Goal: Task Accomplishment & Management: Manage account settings

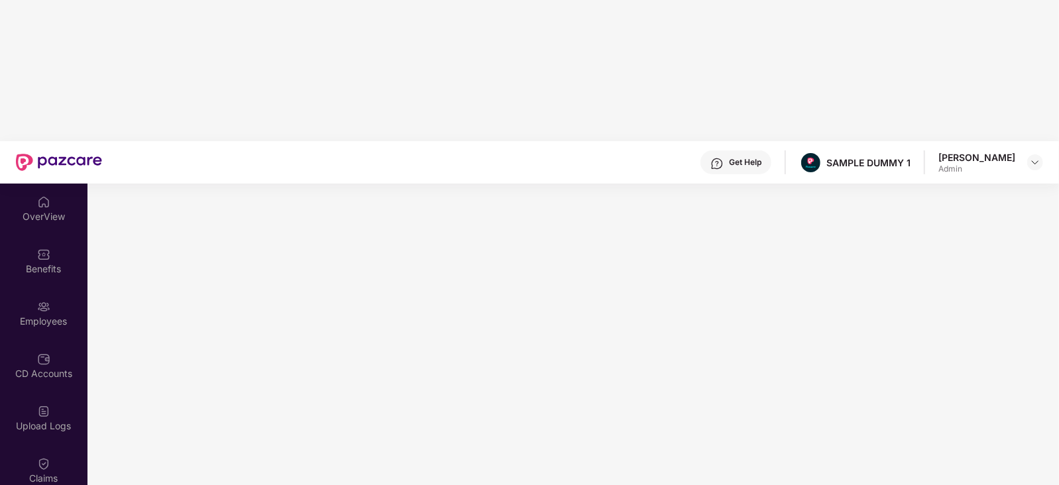
click at [48, 210] on div "OverView" at bounding box center [43, 216] width 87 height 13
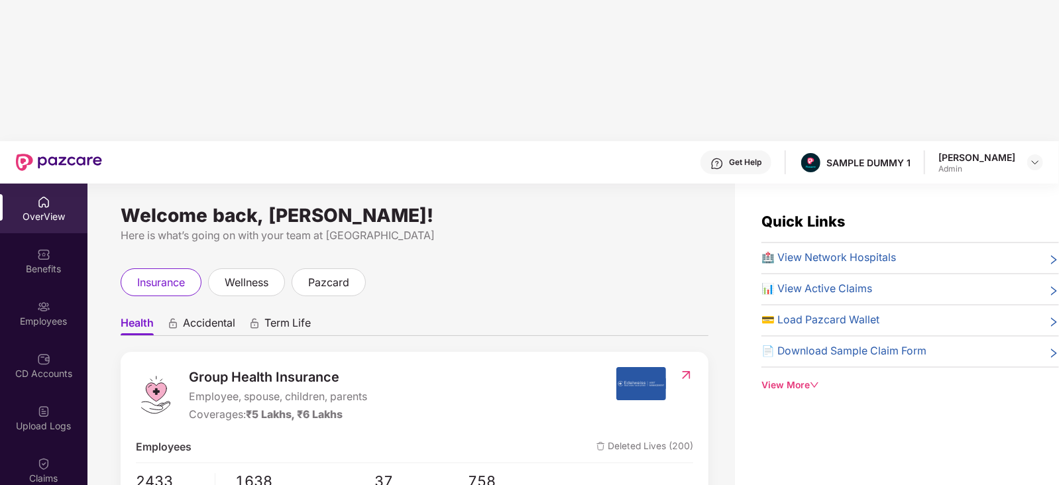
click at [747, 157] on div "Get Help" at bounding box center [745, 162] width 32 height 11
click at [521, 184] on div "Welcome back, Aadit Pandey! Here is what’s going on with your team at Pazcare i…" at bounding box center [410, 413] width 647 height 458
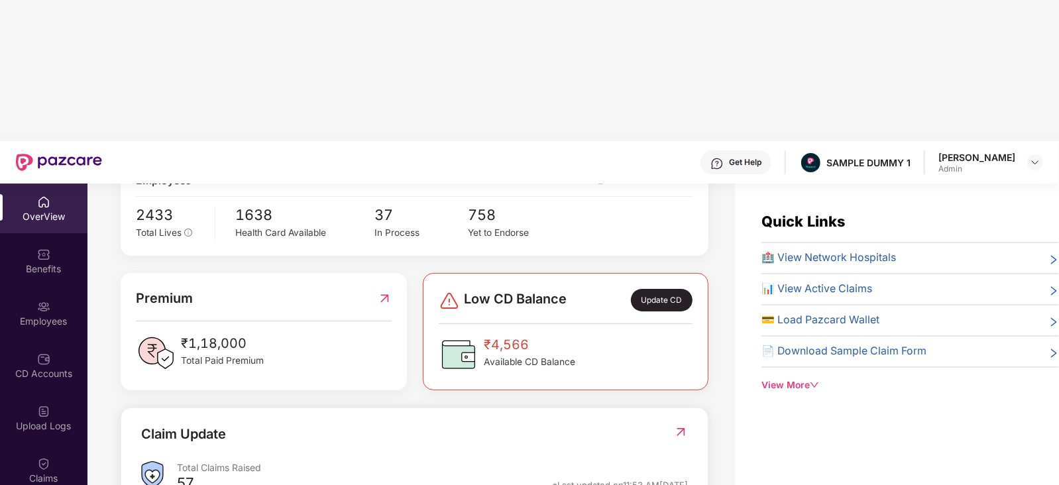
scroll to position [336, 0]
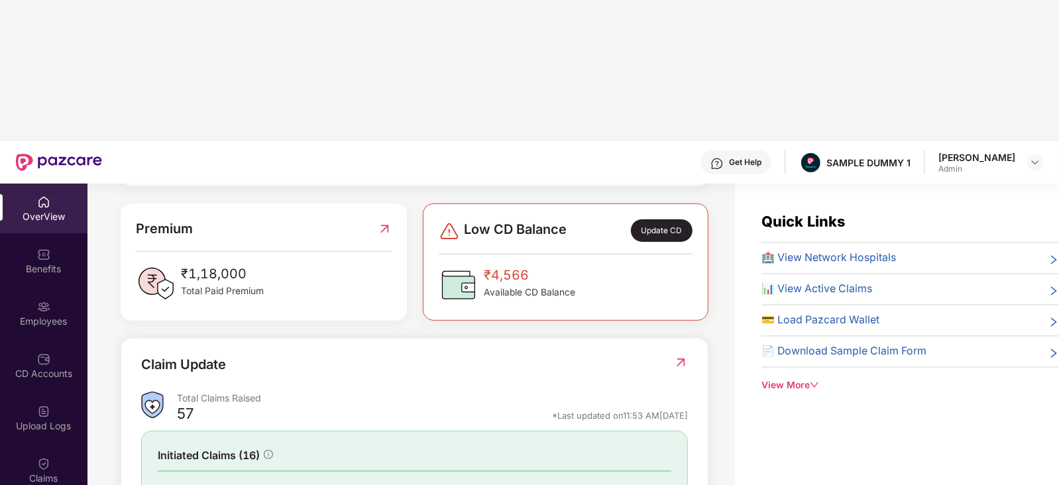
click at [679, 356] on img at bounding box center [681, 362] width 14 height 13
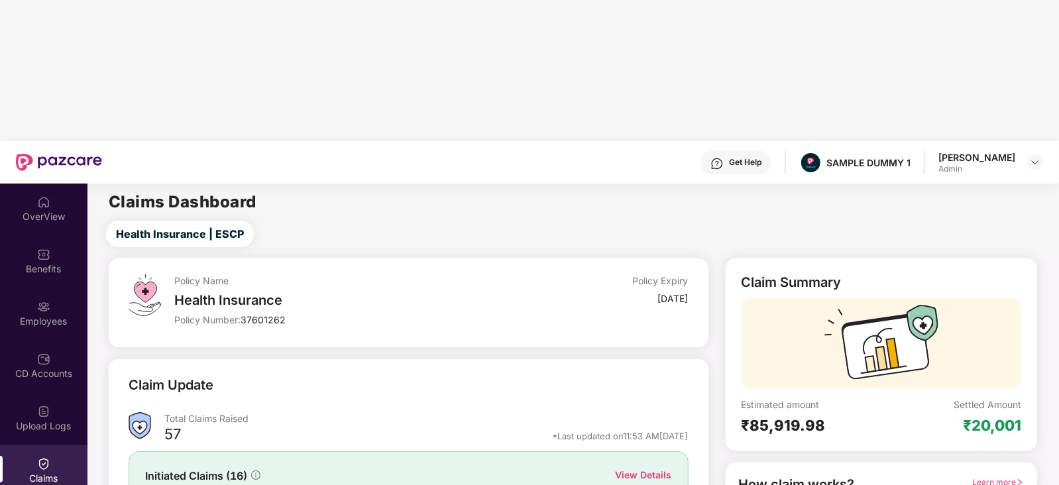
click at [642, 468] on div "View Details" at bounding box center [643, 475] width 56 height 15
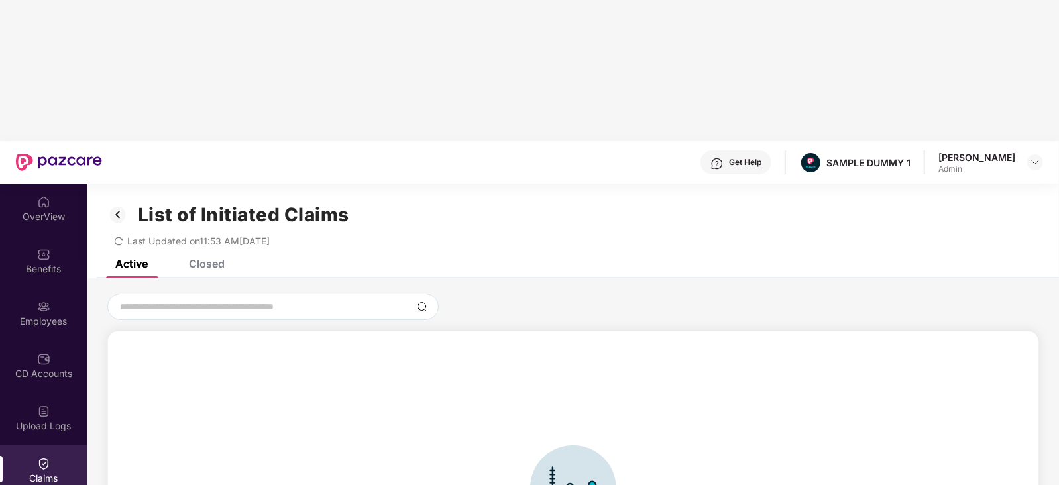
click at [189, 257] on div "Closed" at bounding box center [207, 263] width 36 height 13
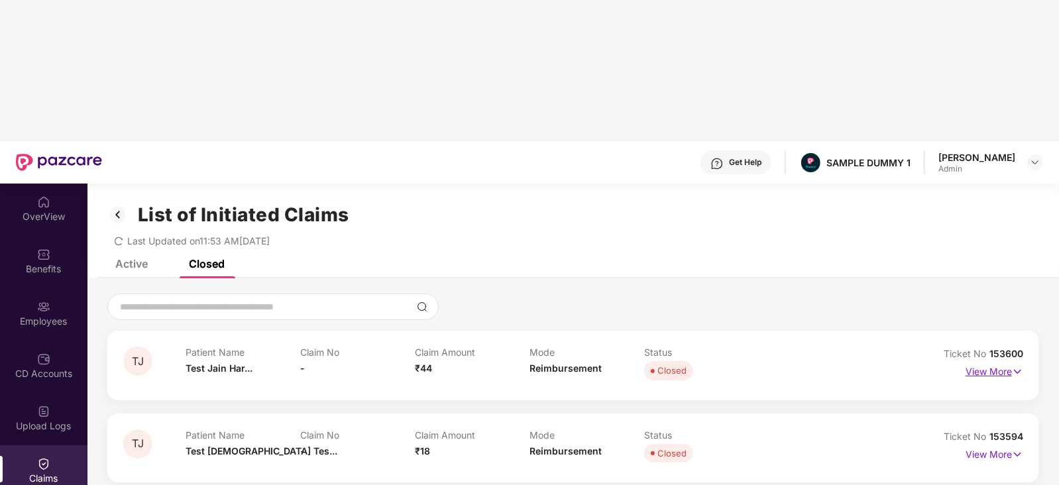
click at [1002, 361] on p "View More" at bounding box center [994, 370] width 58 height 18
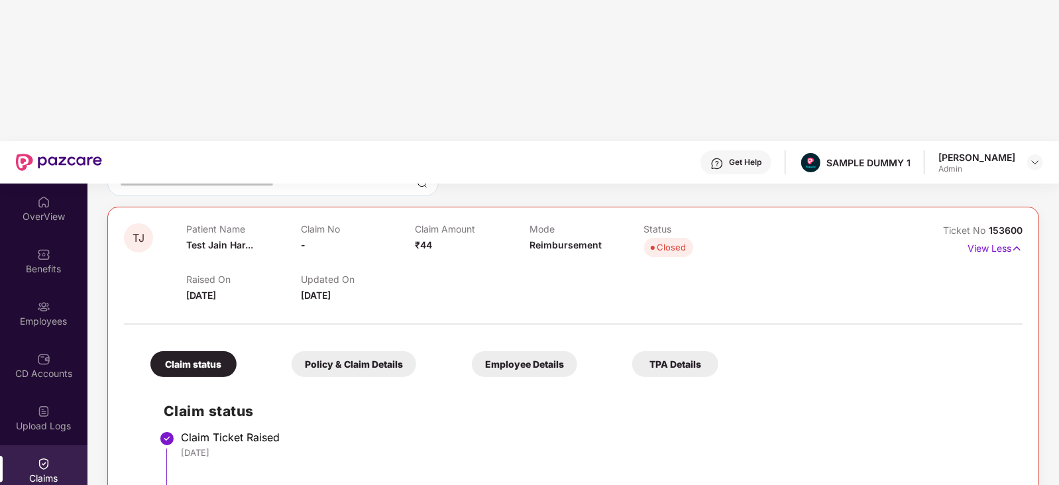
scroll to position [129, 0]
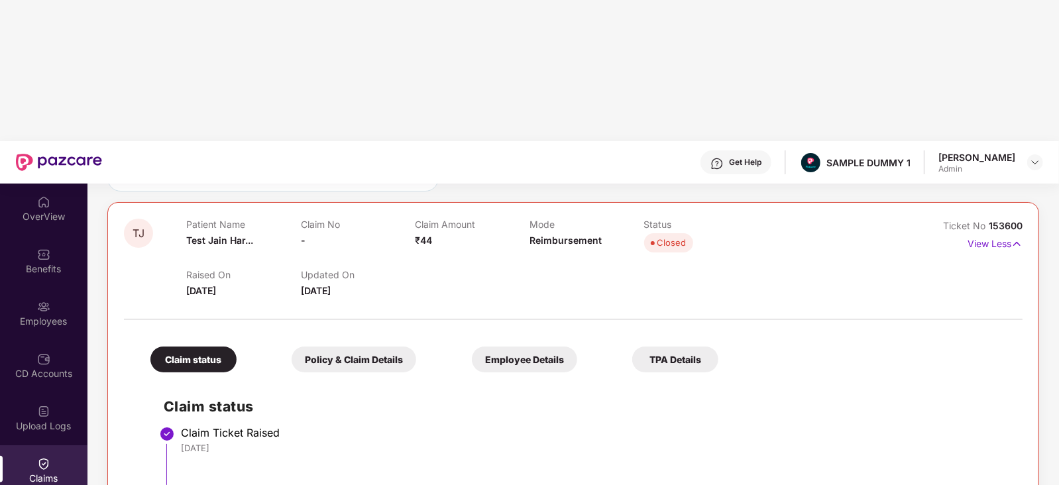
click at [292, 346] on div "Policy & Claim Details" at bounding box center [354, 359] width 125 height 26
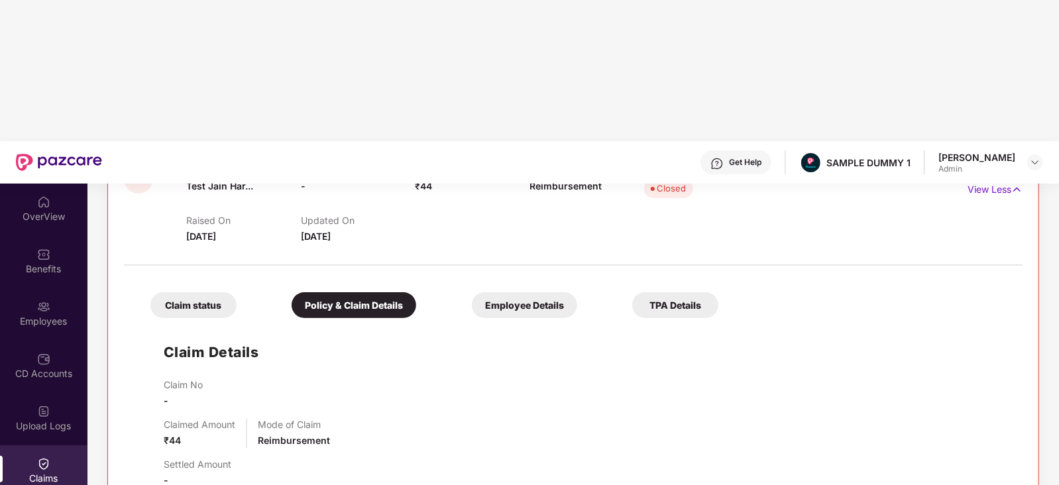
scroll to position [184, 0]
click at [472, 292] on div "Employee Details" at bounding box center [524, 305] width 105 height 26
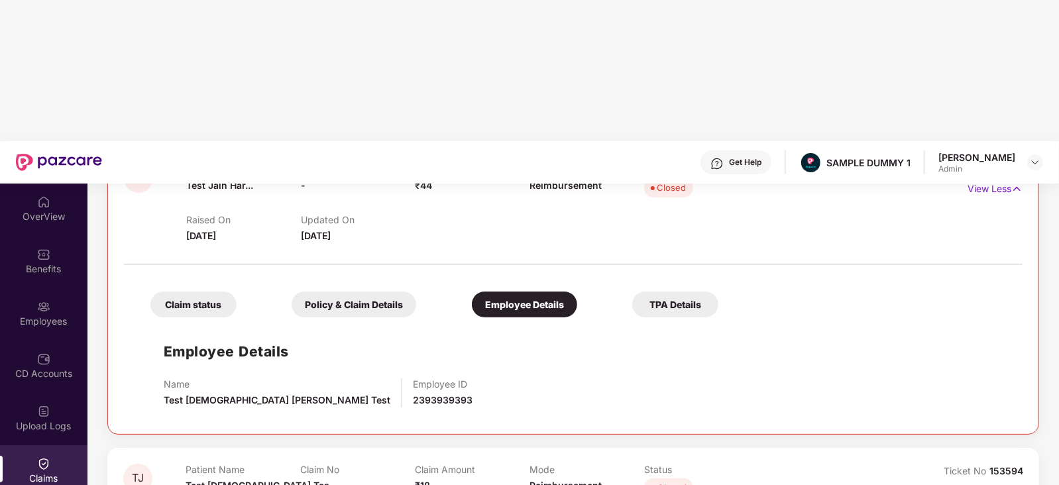
click at [632, 292] on div "TPA Details" at bounding box center [675, 305] width 86 height 26
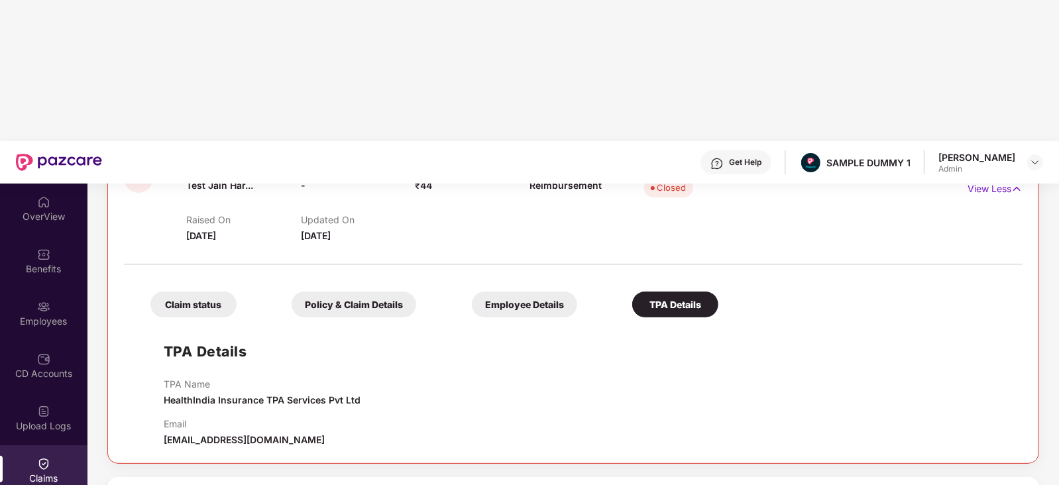
scroll to position [0, 0]
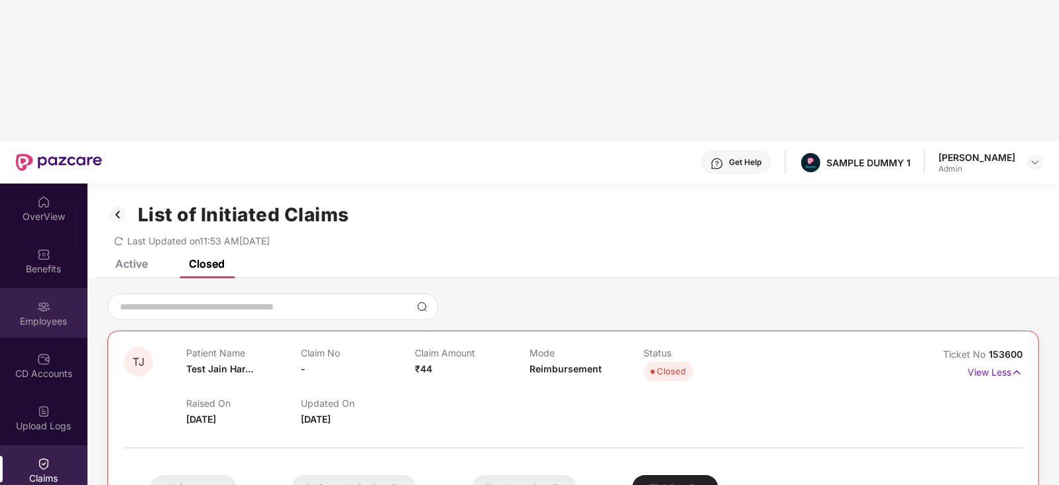
click at [21, 288] on div "Employees" at bounding box center [43, 313] width 87 height 50
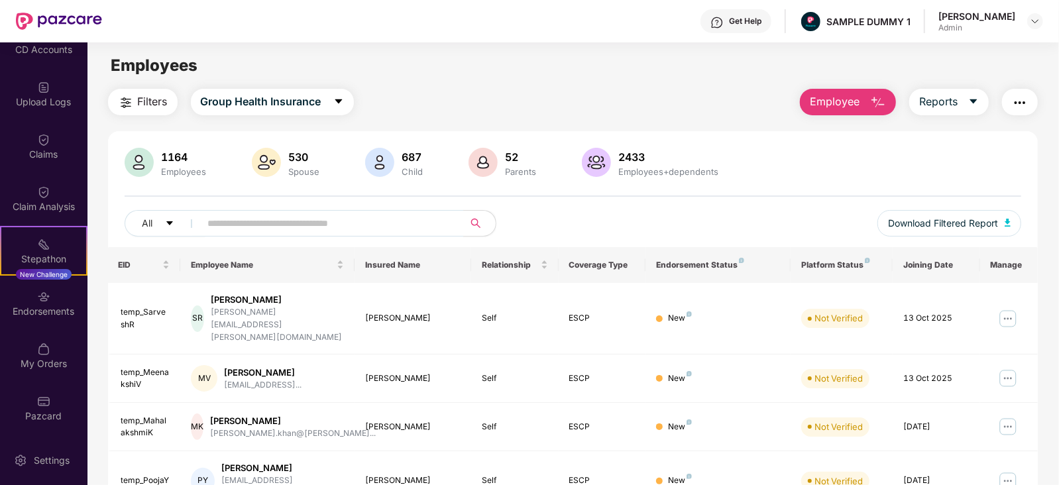
scroll to position [327, 0]
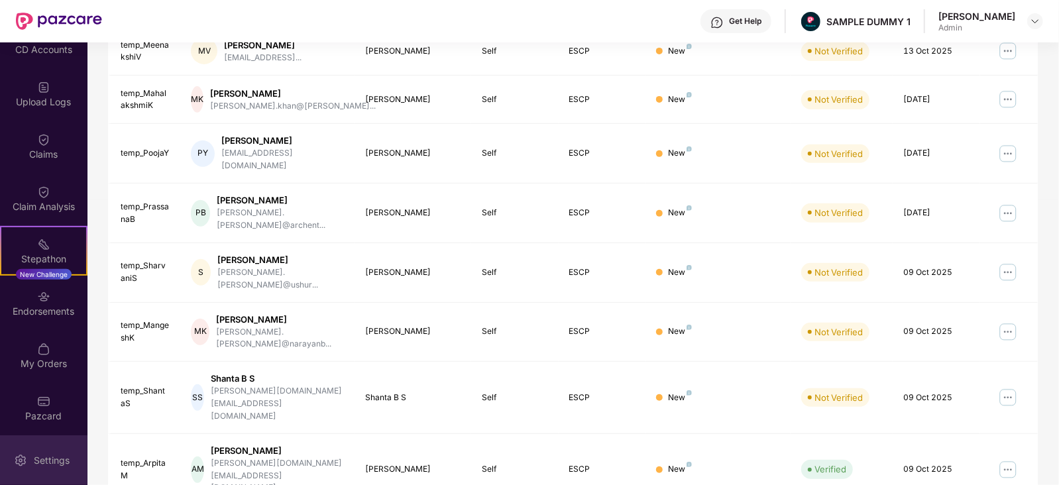
click at [28, 448] on div "Settings" at bounding box center [43, 460] width 87 height 50
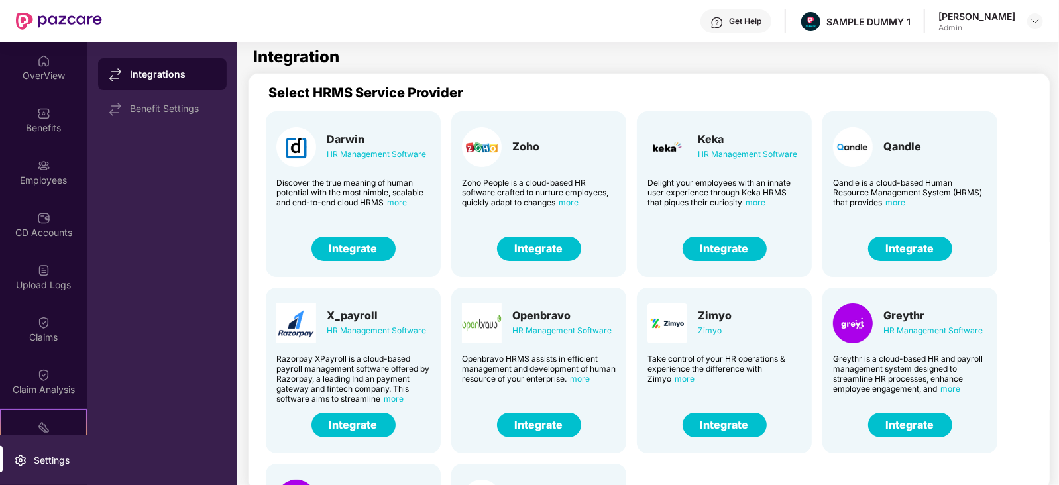
scroll to position [1, 0]
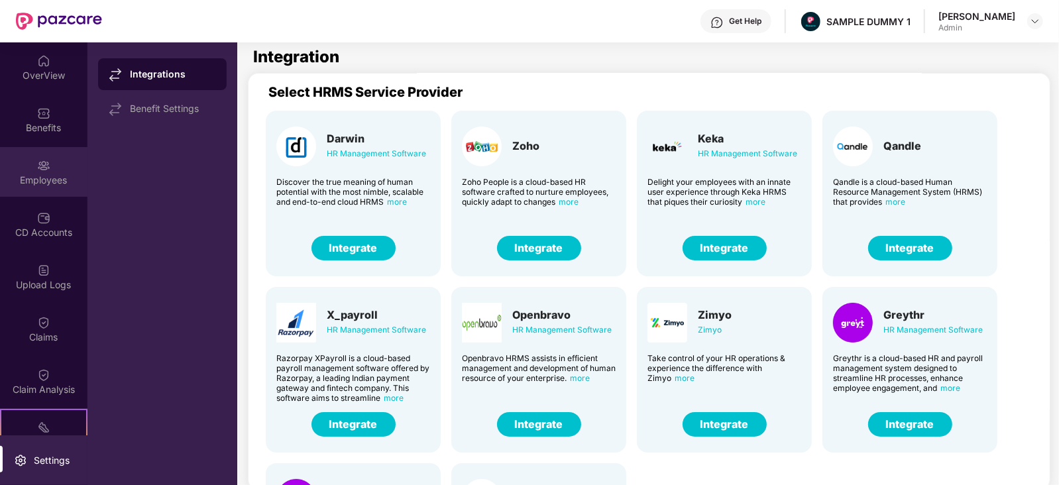
click at [25, 165] on div "Employees" at bounding box center [43, 172] width 87 height 50
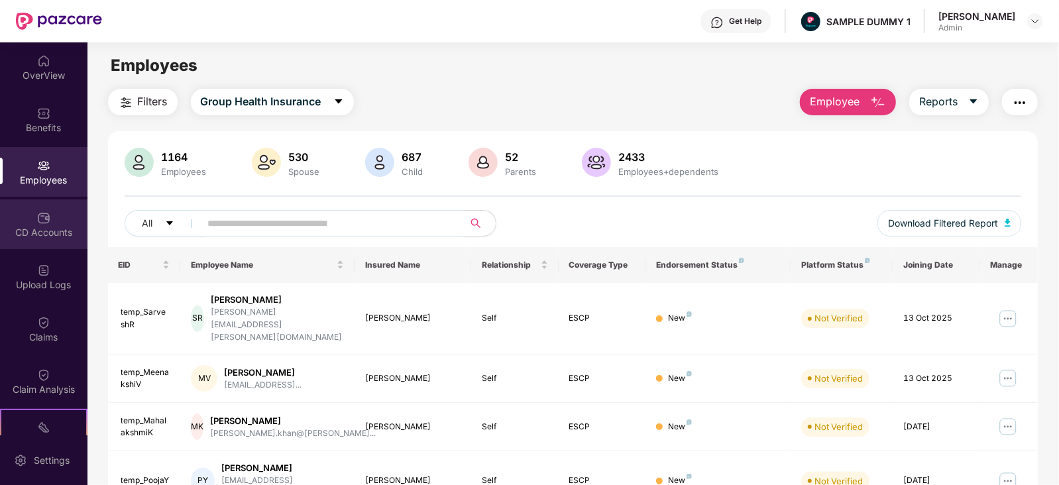
click at [28, 227] on div "CD Accounts" at bounding box center [43, 232] width 87 height 13
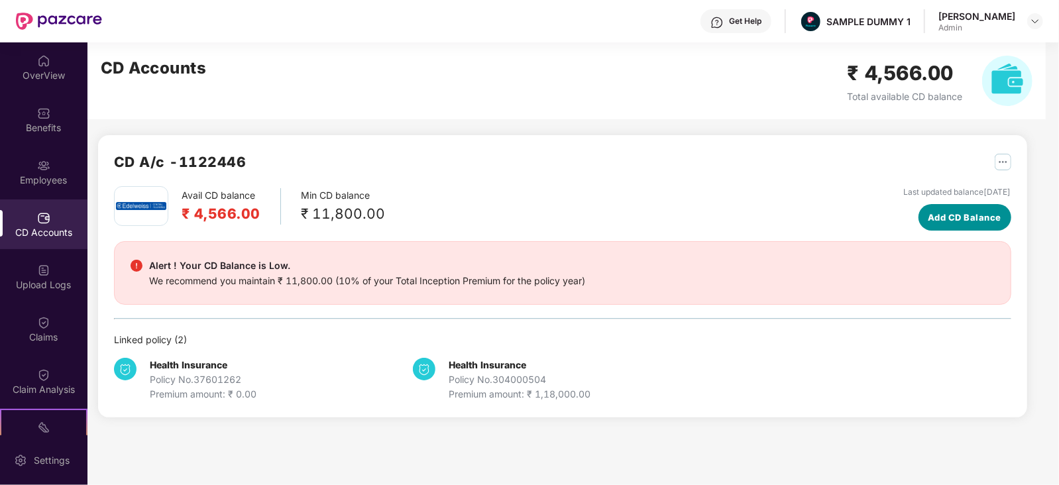
click at [928, 218] on span "Add CD Balance" at bounding box center [965, 217] width 74 height 13
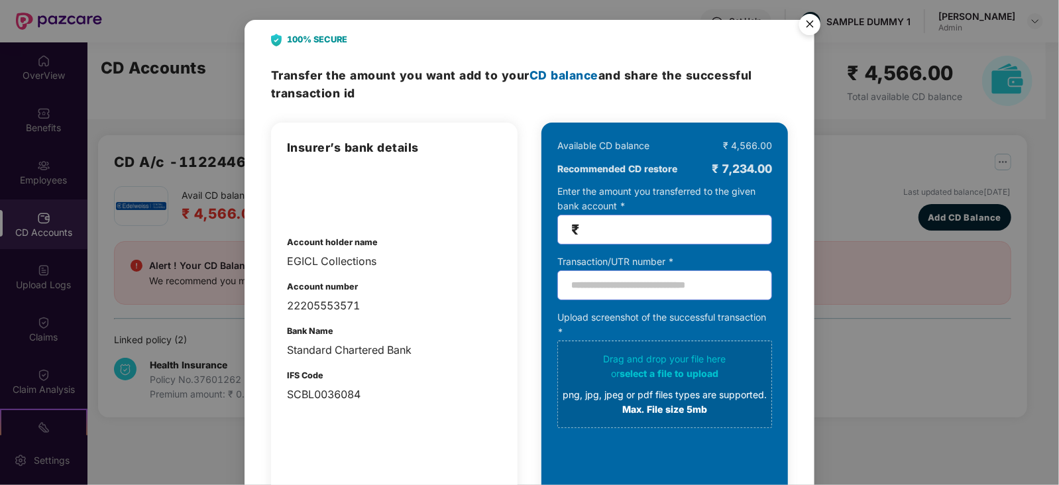
click at [801, 26] on img "Close" at bounding box center [809, 26] width 37 height 37
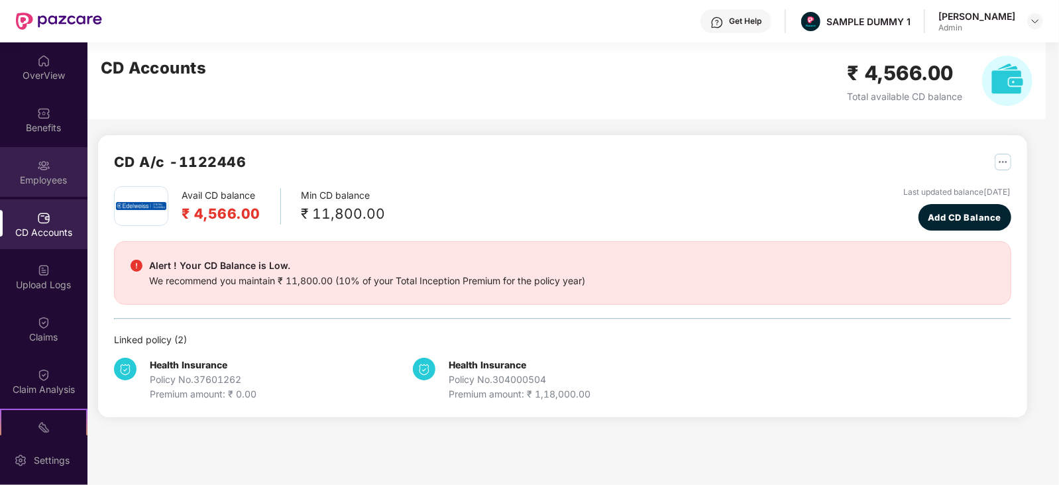
click at [52, 182] on div "Employees" at bounding box center [43, 180] width 87 height 13
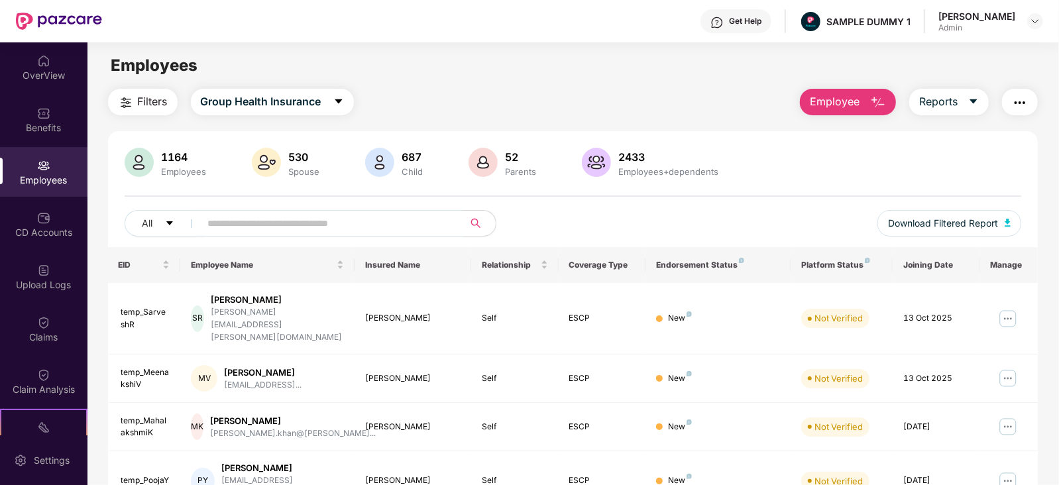
click at [877, 107] on img "button" at bounding box center [878, 103] width 16 height 16
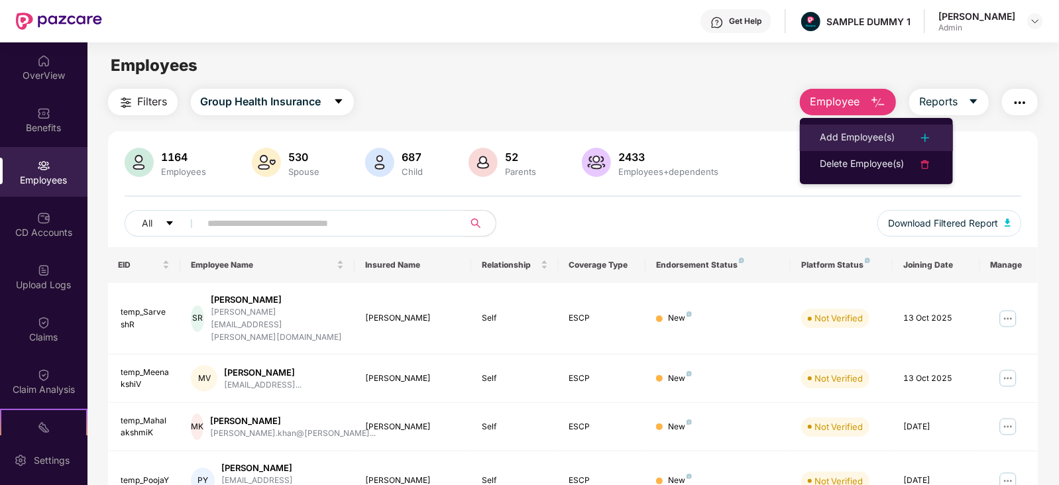
click at [833, 132] on div "Add Employee(s)" at bounding box center [857, 138] width 75 height 16
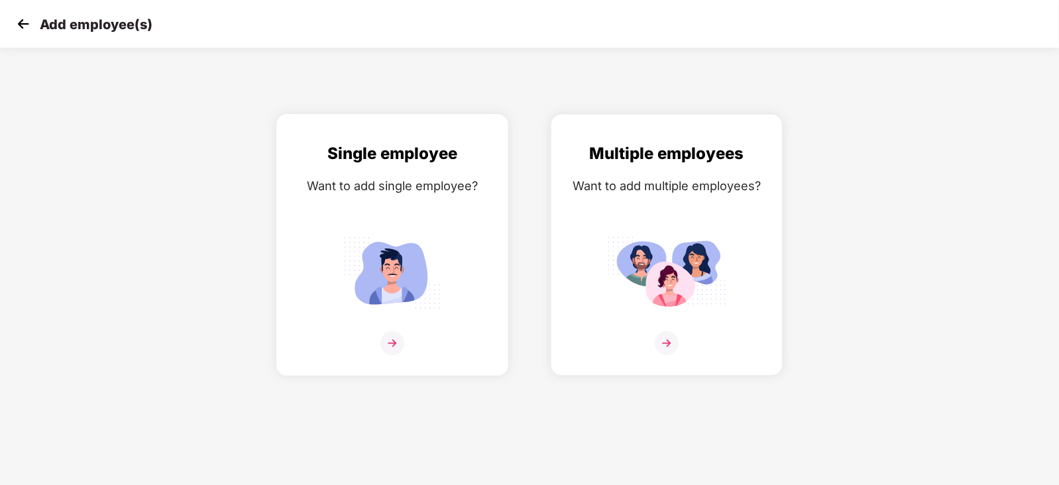
click at [348, 217] on div "Single employee Want to add single employee?" at bounding box center [392, 256] width 204 height 231
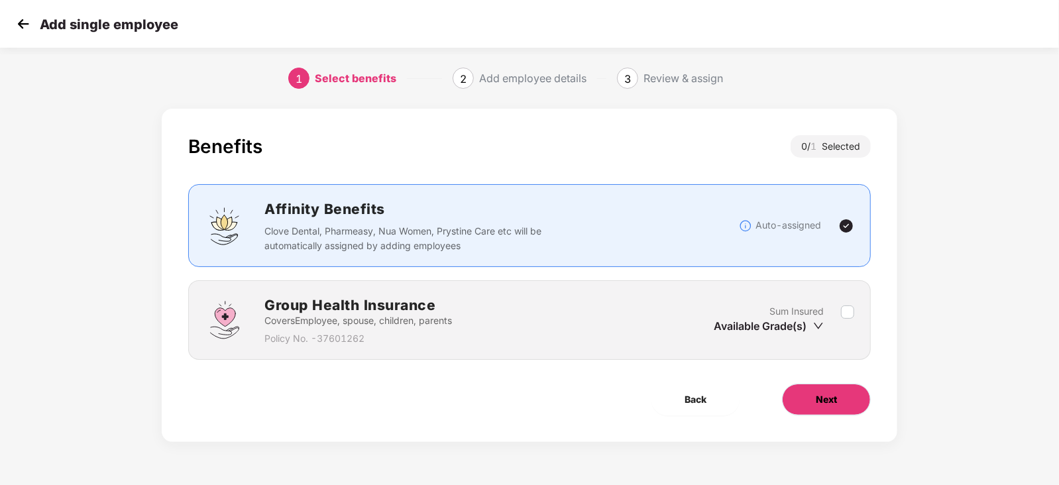
click at [817, 410] on button "Next" at bounding box center [826, 400] width 89 height 32
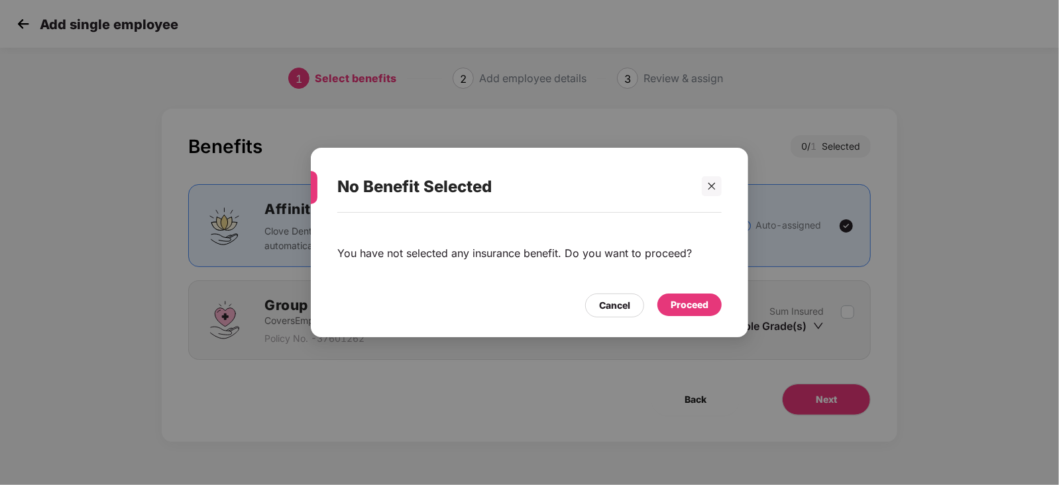
click at [671, 299] on div "Proceed" at bounding box center [689, 304] width 38 height 15
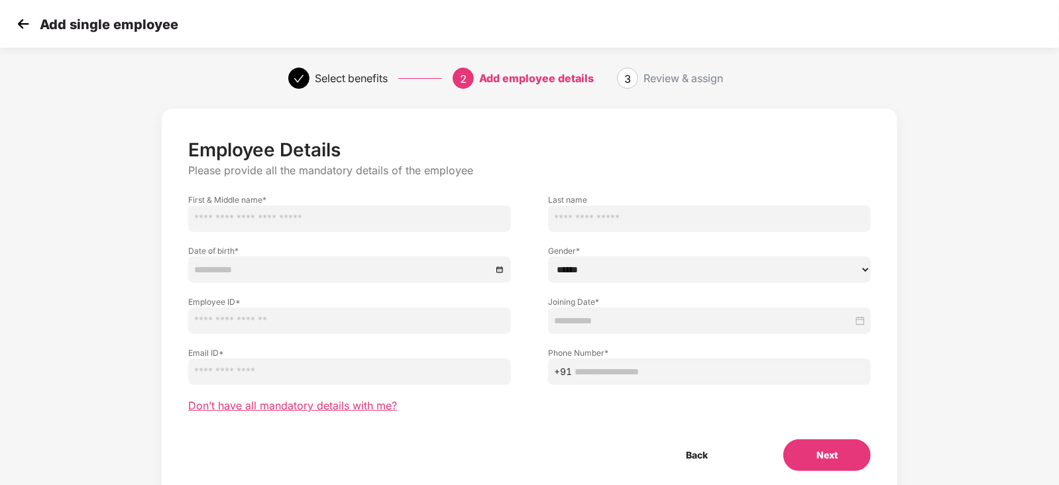
click at [308, 403] on span "Don’t have all mandatory details with me?" at bounding box center [292, 406] width 209 height 14
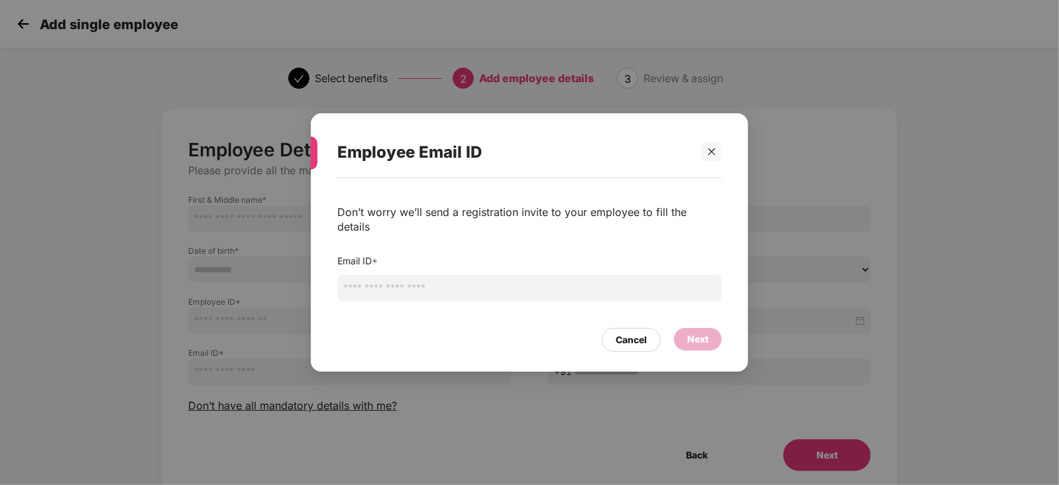
click at [406, 276] on input "email" at bounding box center [529, 288] width 384 height 27
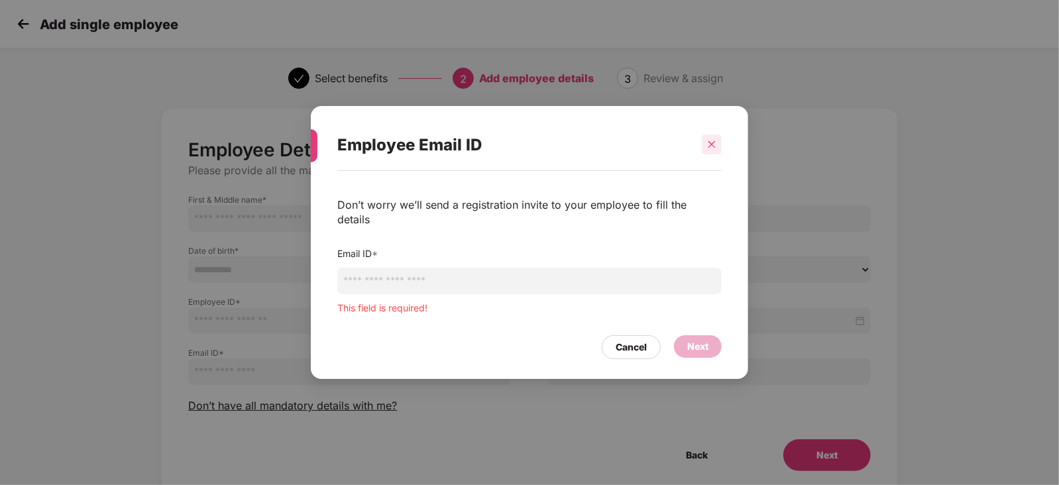
click at [712, 149] on icon "close" at bounding box center [711, 144] width 9 height 9
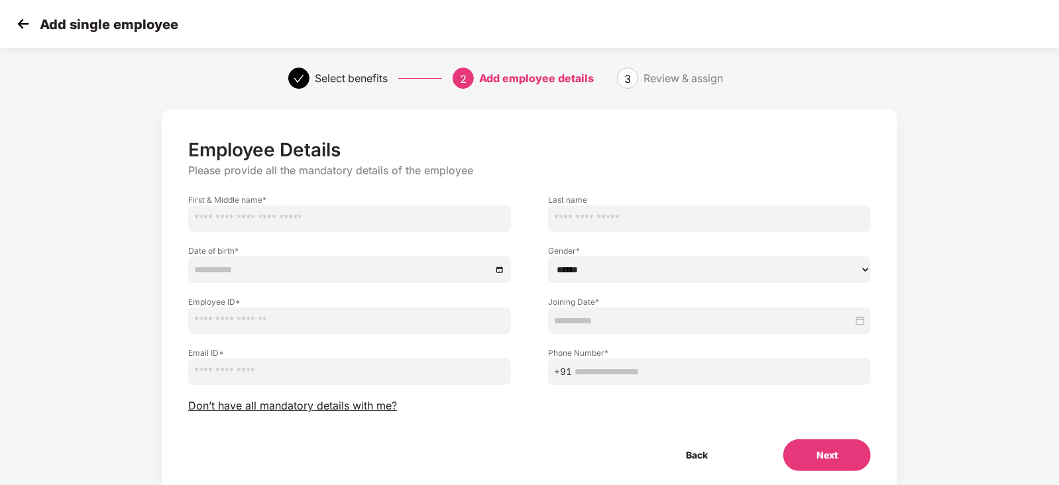
click at [696, 71] on div "Review & assign" at bounding box center [683, 78] width 80 height 21
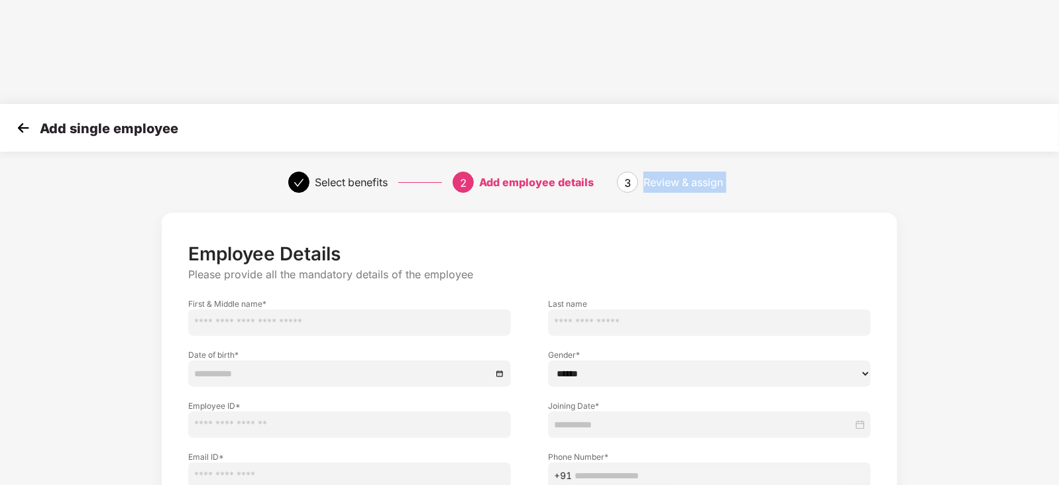
click at [696, 172] on div "Review & assign" at bounding box center [683, 182] width 80 height 21
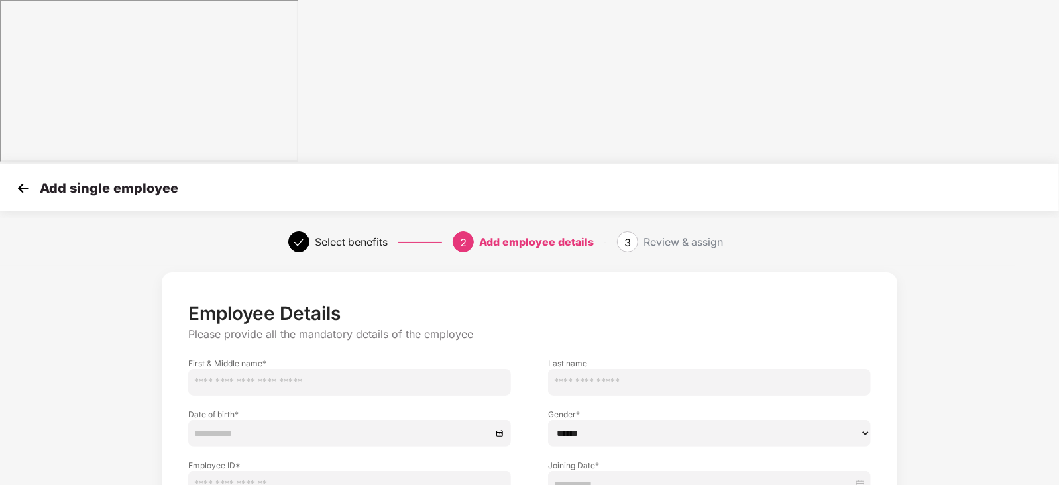
click at [438, 396] on div "Date of birth *" at bounding box center [350, 421] width 360 height 51
click at [21, 178] on img at bounding box center [23, 188] width 20 height 20
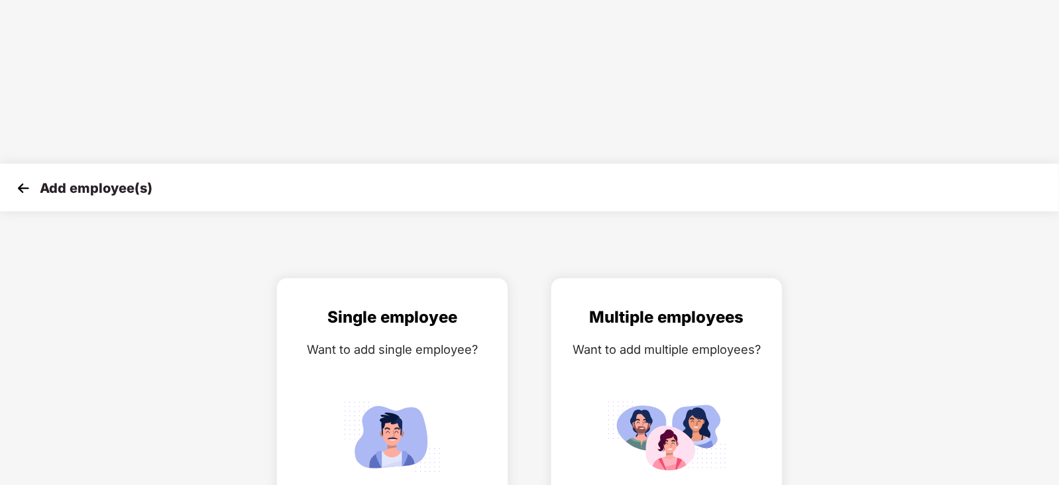
click at [21, 178] on img at bounding box center [23, 188] width 20 height 20
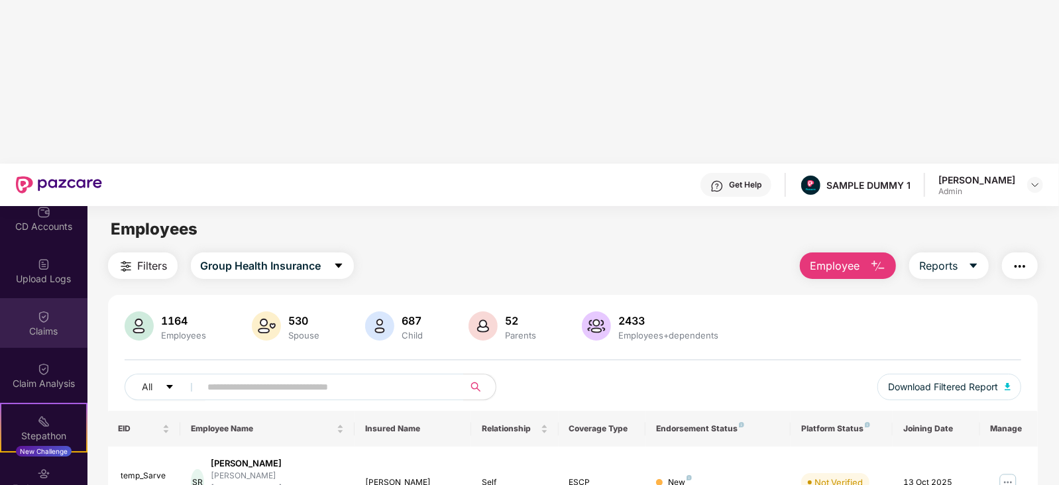
scroll to position [170, 0]
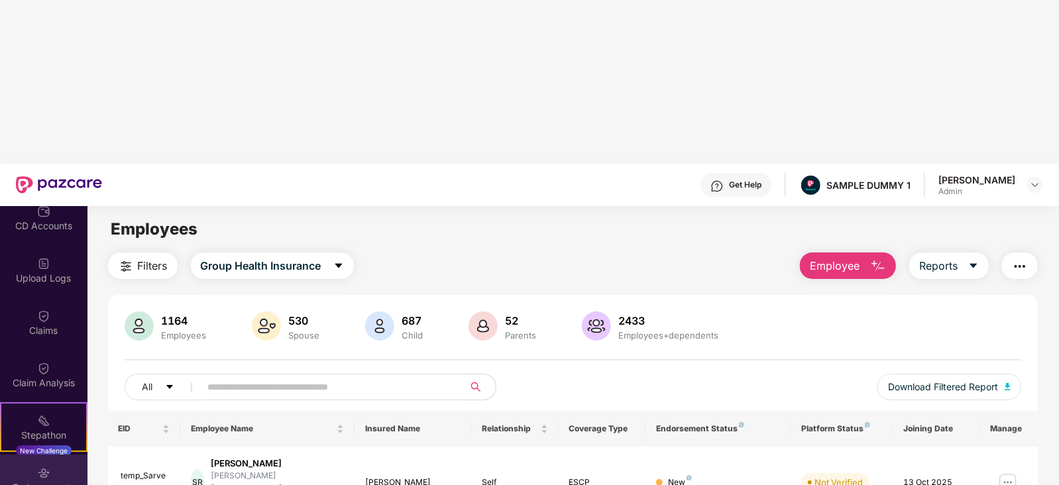
click at [26, 454] on div "Endorsements" at bounding box center [43, 479] width 87 height 50
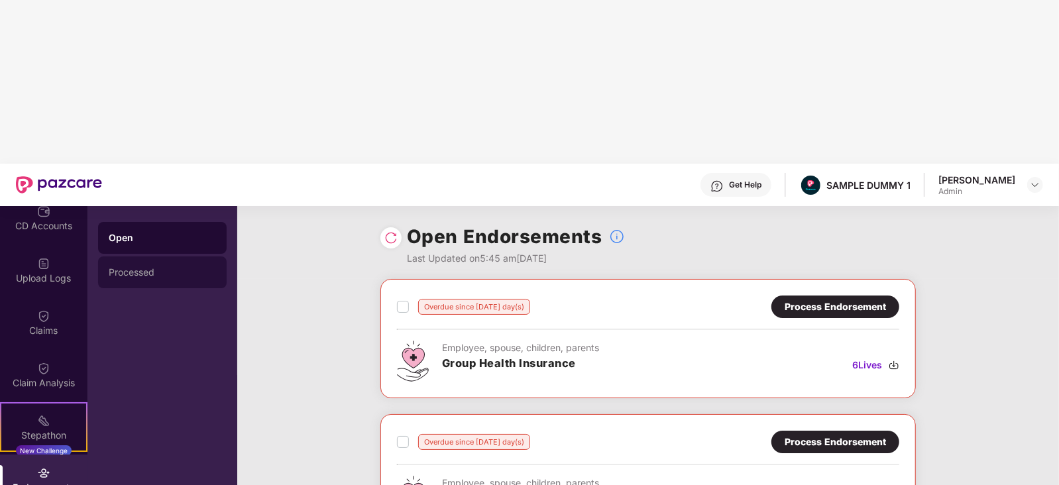
click at [211, 256] on div "Processed" at bounding box center [162, 272] width 129 height 32
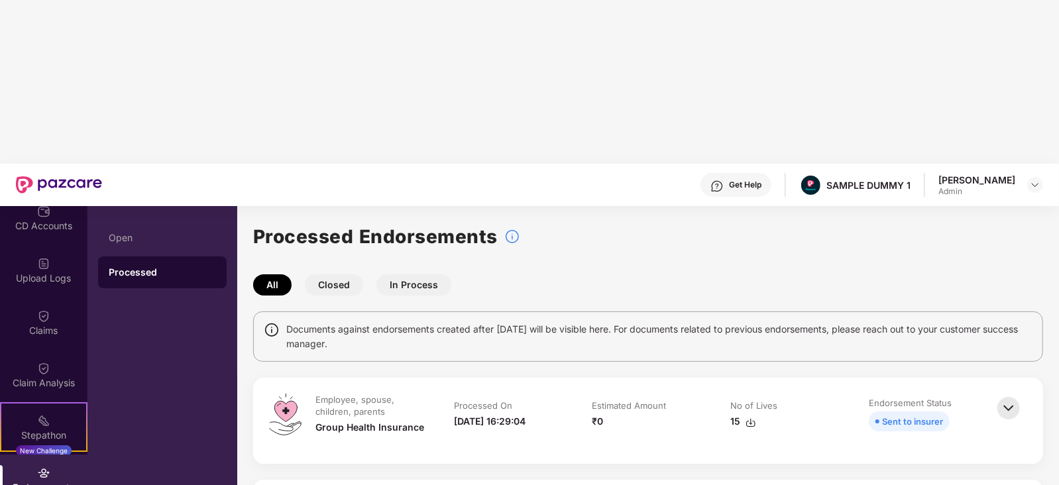
click at [1011, 394] on img at bounding box center [1008, 408] width 29 height 29
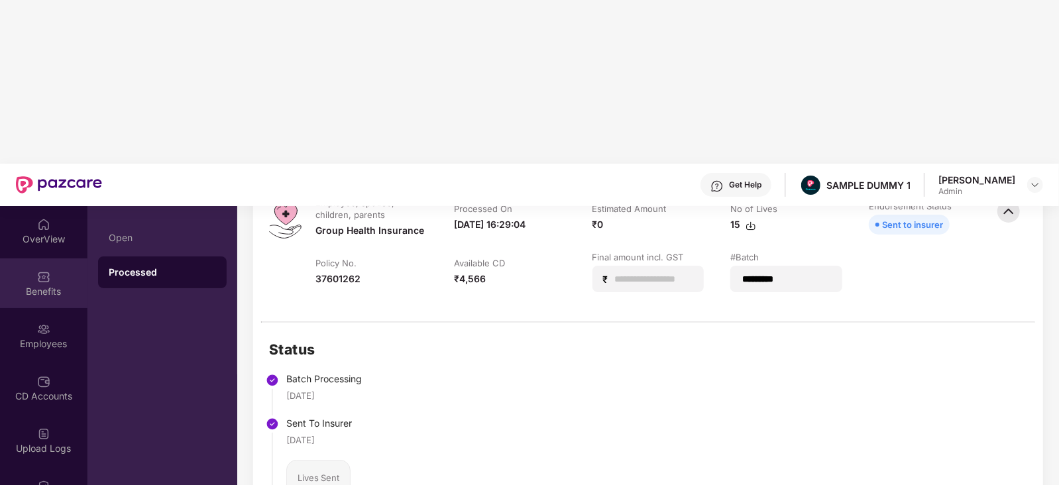
click at [47, 270] on img at bounding box center [43, 276] width 13 height 13
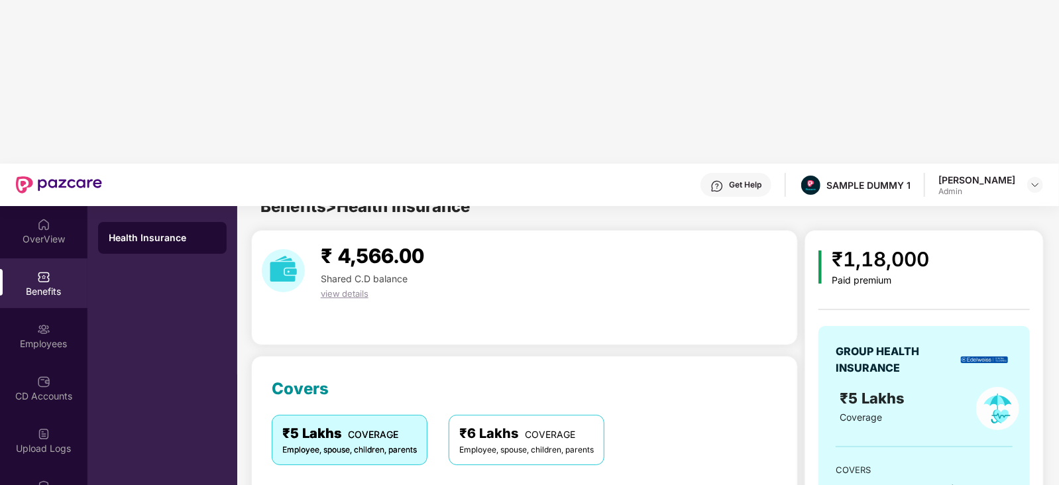
scroll to position [197, 0]
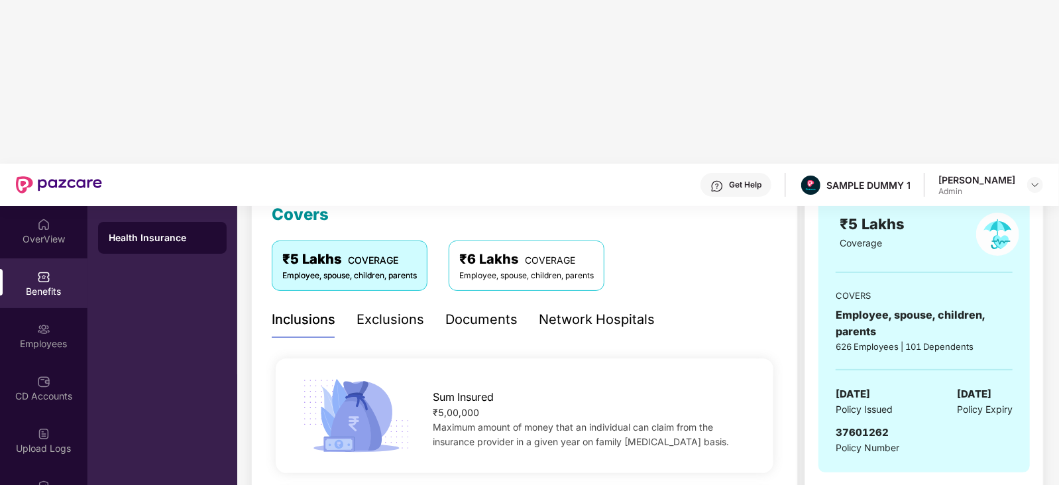
click at [619, 309] on div "Network Hospitals" at bounding box center [597, 319] width 116 height 21
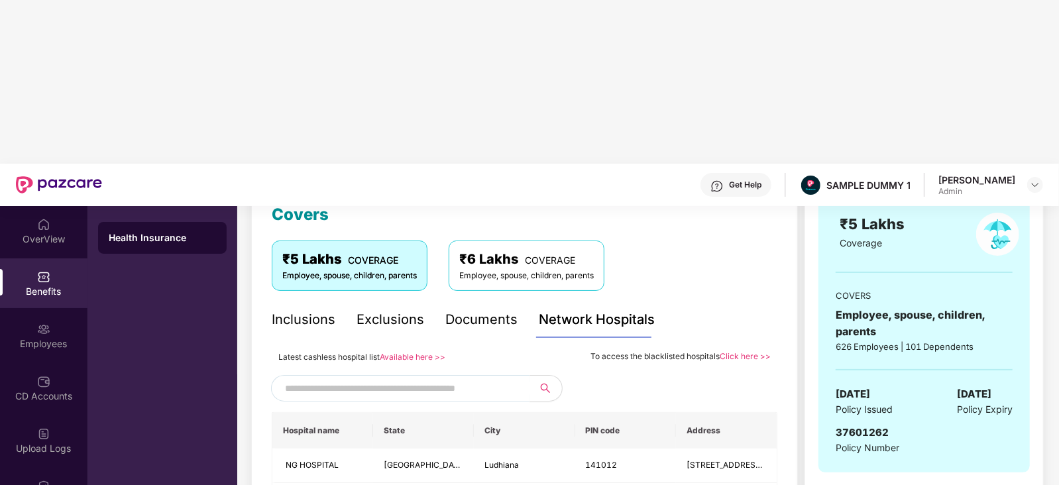
click at [478, 378] on input "text" at bounding box center [398, 388] width 227 height 20
click at [394, 378] on input "text" at bounding box center [398, 388] width 227 height 20
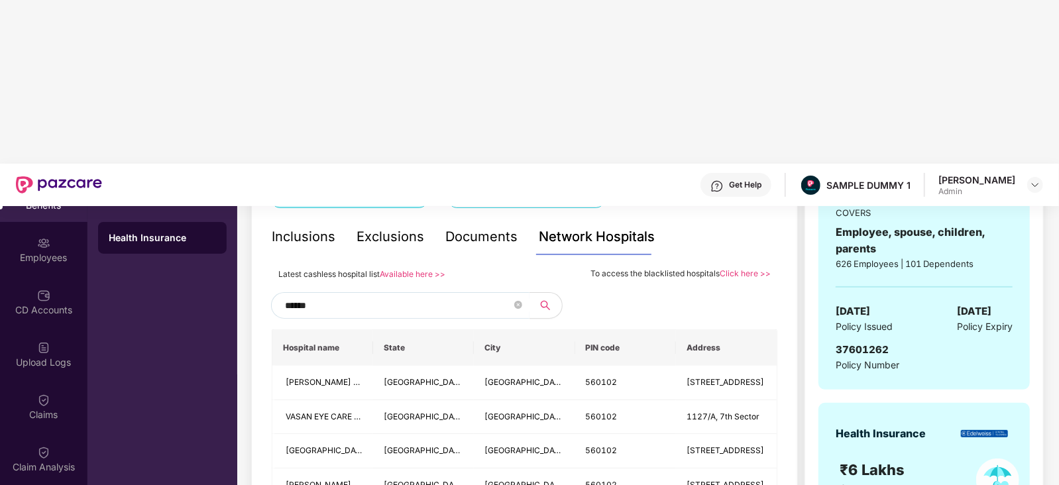
scroll to position [85, 0]
type input "******"
click at [36, 382] on div "Claims" at bounding box center [43, 407] width 87 height 50
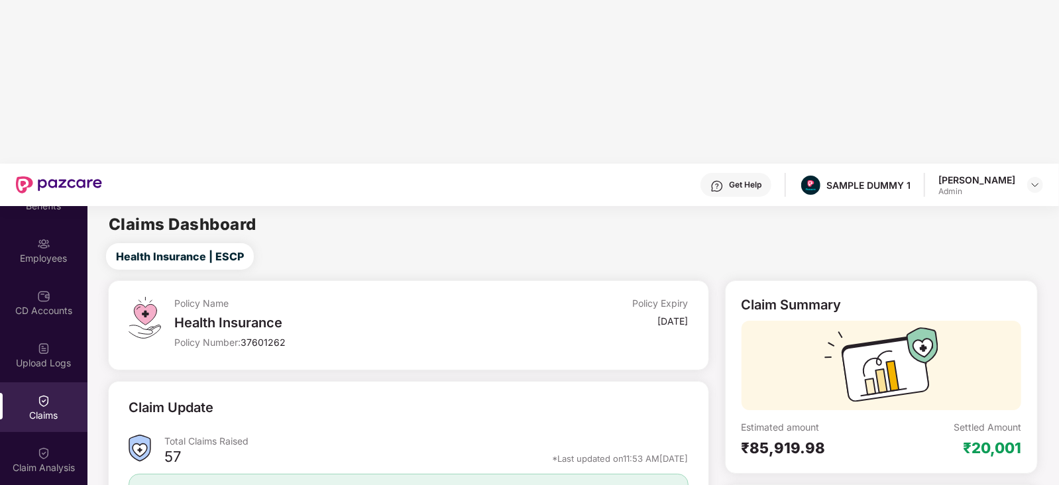
scroll to position [33, 0]
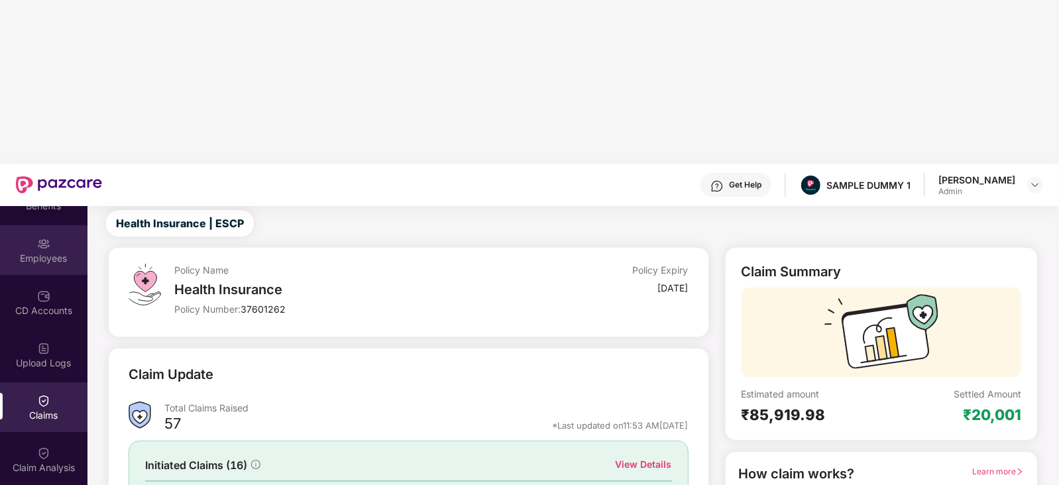
click at [59, 225] on div "Employees" at bounding box center [43, 250] width 87 height 50
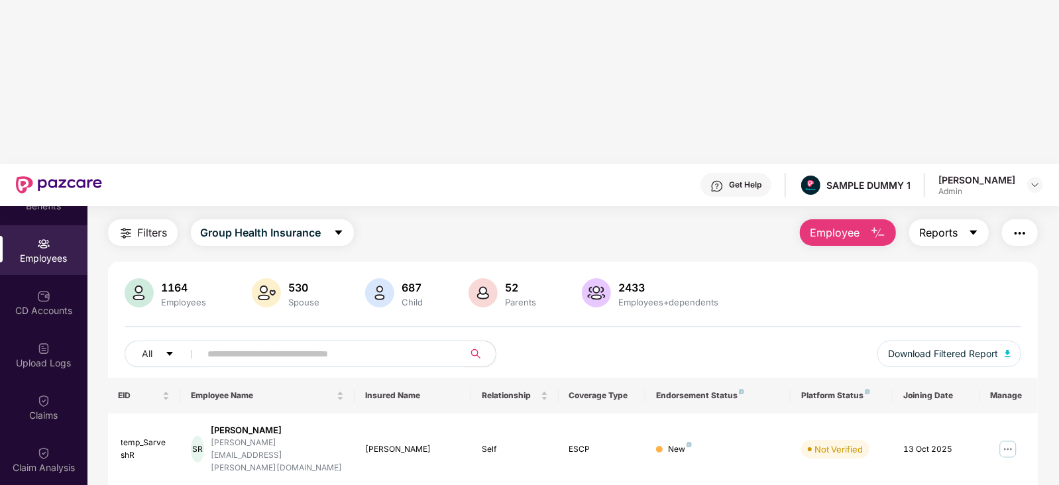
click at [947, 225] on span "Reports" at bounding box center [938, 233] width 38 height 17
click at [696, 278] on div "1164 Employees 530 Spouse 687 Child [DEMOGRAPHIC_DATA] Parents 2433 Employees+d…" at bounding box center [573, 327] width 930 height 99
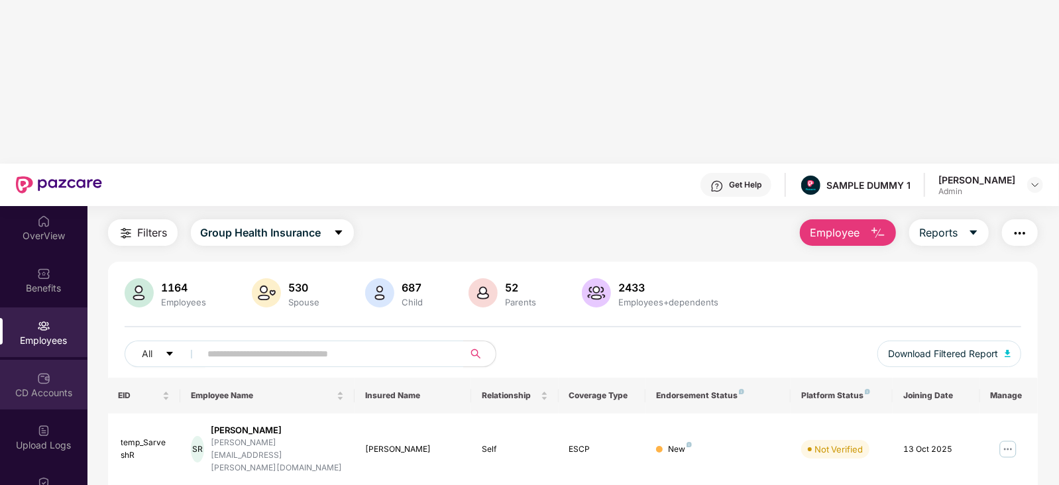
scroll to position [4, 0]
